Goal: Go to known website: Access a specific website the user already knows

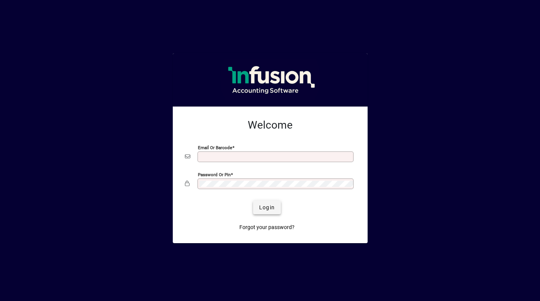
type input "**********"
click at [264, 204] on span "Login" at bounding box center [267, 208] width 16 height 8
